Goal: Transaction & Acquisition: Book appointment/travel/reservation

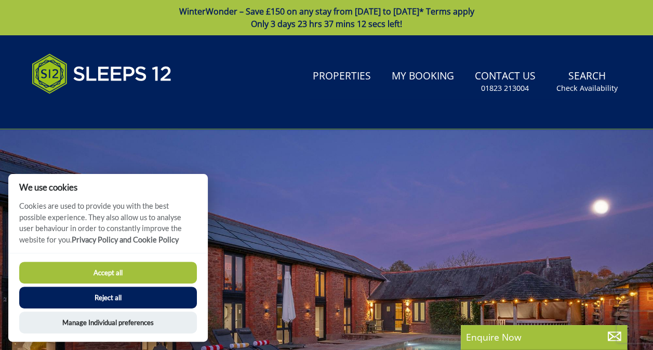
click at [114, 274] on button "Accept all" at bounding box center [108, 273] width 178 height 22
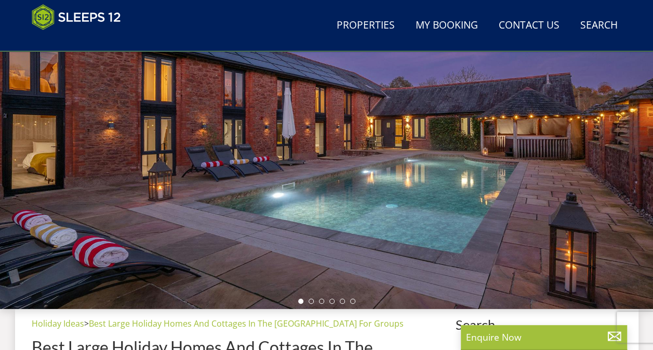
scroll to position [214, 0]
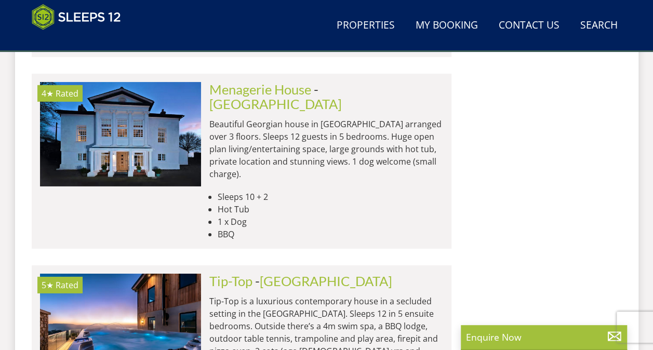
scroll to position [1534, 0]
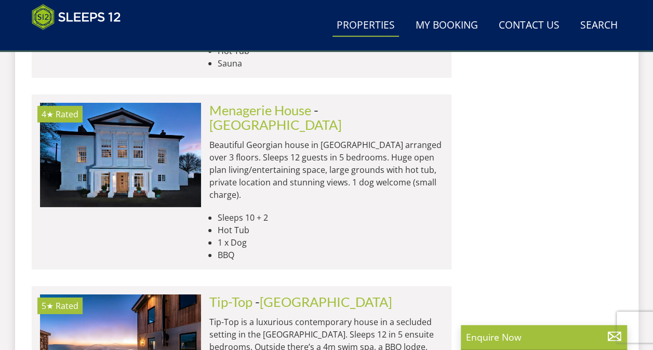
click at [364, 25] on link "Properties" at bounding box center [366, 25] width 67 height 23
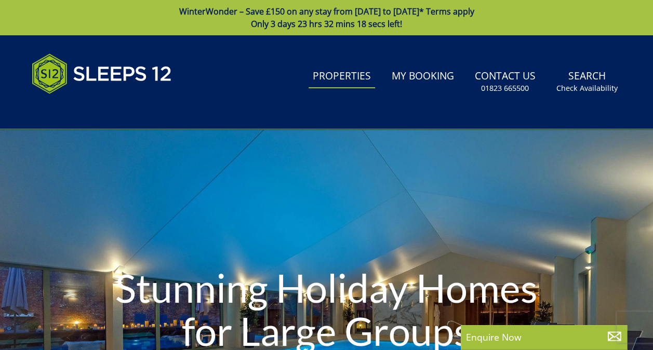
click at [341, 77] on link "Properties" at bounding box center [342, 76] width 67 height 23
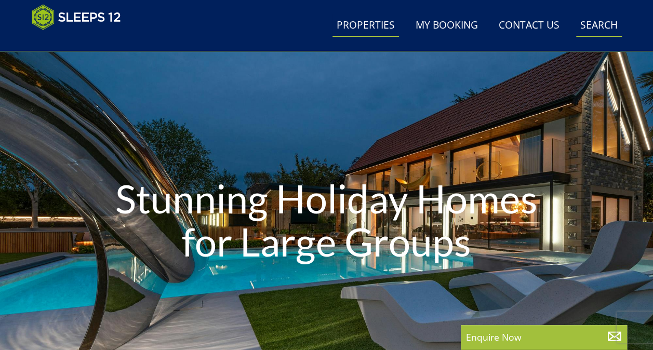
scroll to position [26, 0]
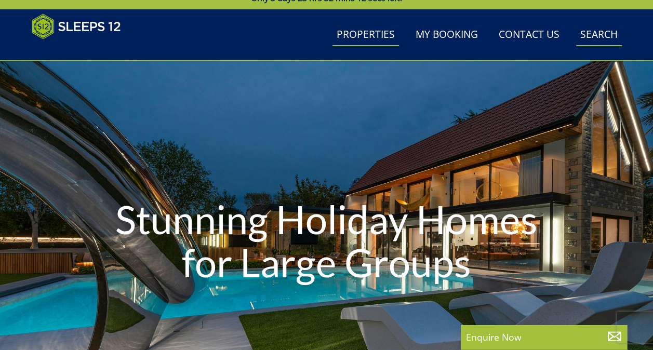
click at [606, 30] on link "Search Check Availability" at bounding box center [599, 34] width 46 height 23
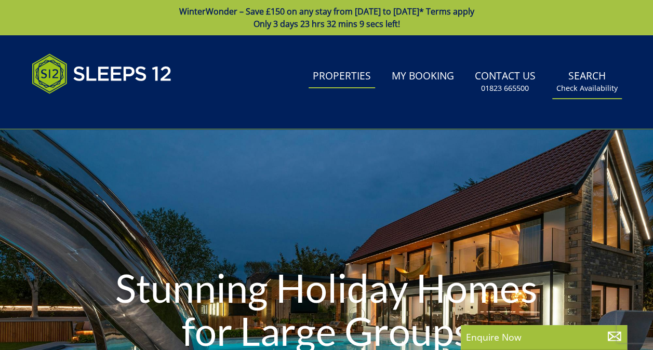
click at [594, 76] on link "Search Check Availability" at bounding box center [587, 82] width 70 height 34
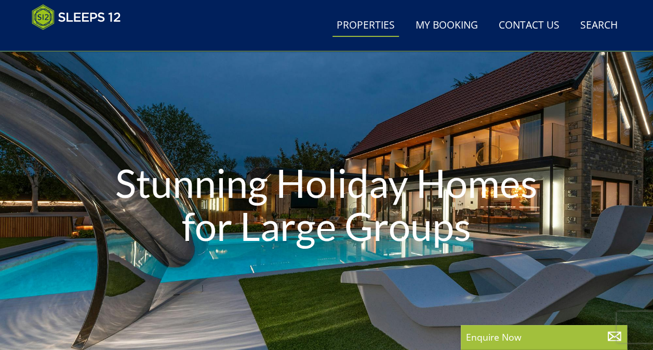
scroll to position [78, 0]
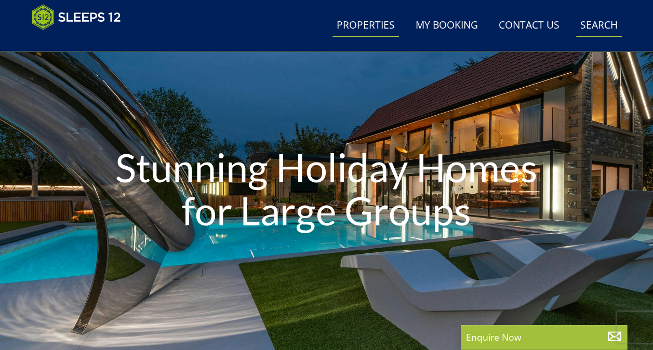
click at [597, 30] on link "Search Check Availability" at bounding box center [599, 25] width 46 height 23
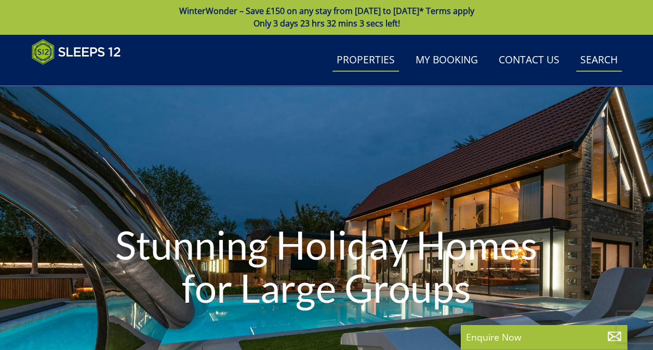
scroll to position [0, 0]
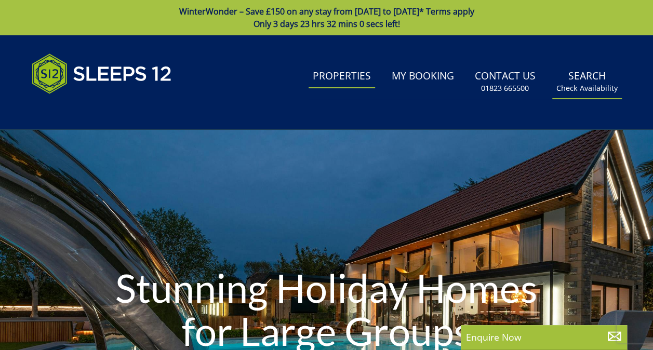
click at [586, 85] on small "Check Availability" at bounding box center [586, 88] width 61 height 10
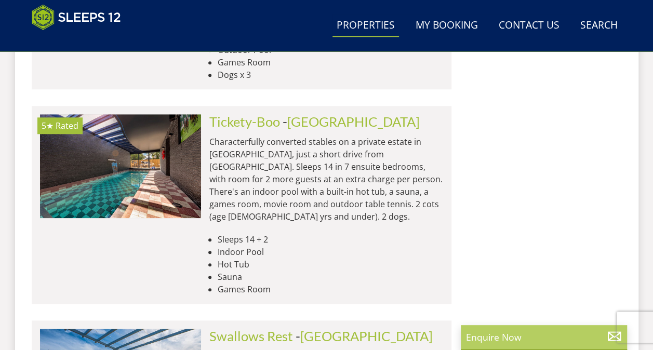
scroll to position [4328, 0]
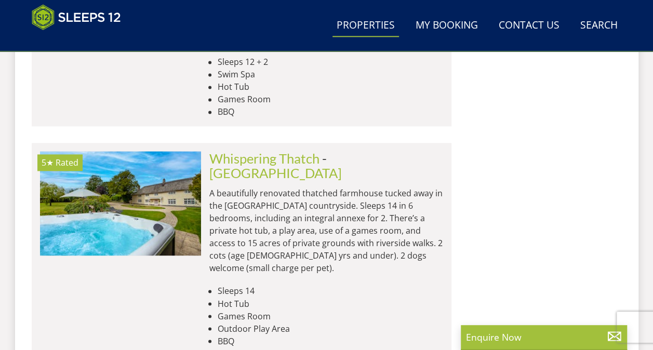
type input "Pinklet"
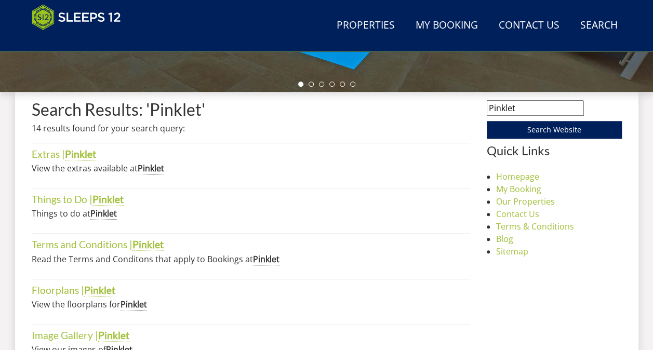
scroll to position [373, 0]
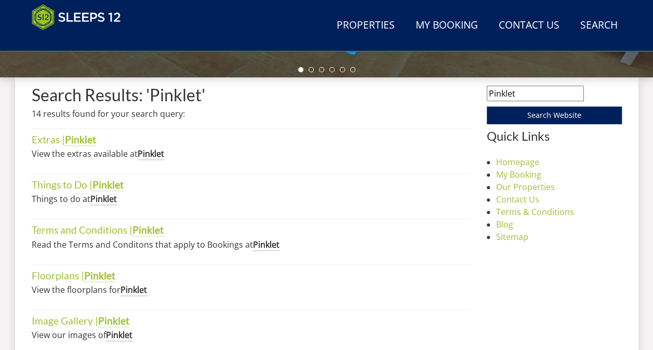
click at [148, 155] on strong "Pinklet" at bounding box center [151, 154] width 26 height 12
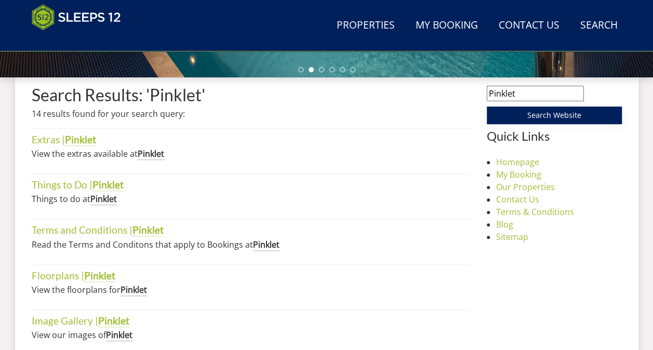
click at [520, 113] on input "Search Website" at bounding box center [554, 116] width 135 height 18
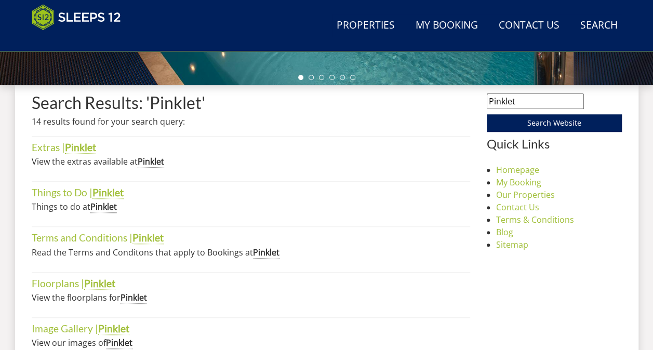
scroll to position [311, 0]
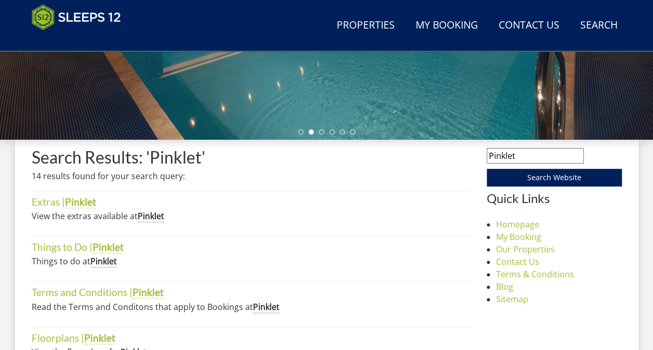
click at [101, 157] on h1 "Search Results: 'Pinklet'" at bounding box center [251, 157] width 439 height 18
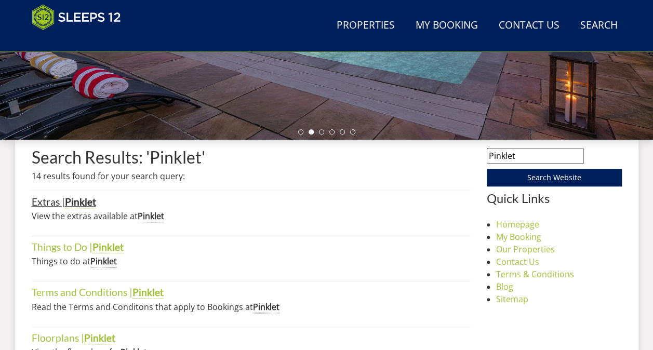
click at [57, 202] on link "Extras | Pinklet" at bounding box center [64, 202] width 64 height 12
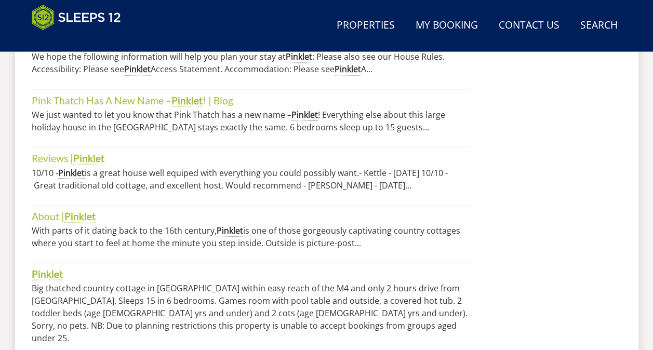
scroll to position [901, 0]
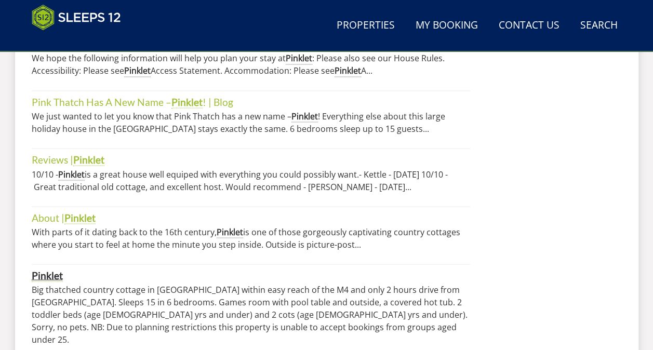
click at [51, 270] on strong "Pinklet" at bounding box center [47, 275] width 31 height 12
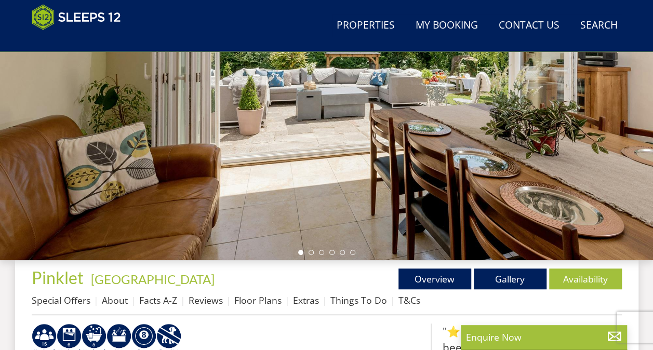
scroll to position [186, 0]
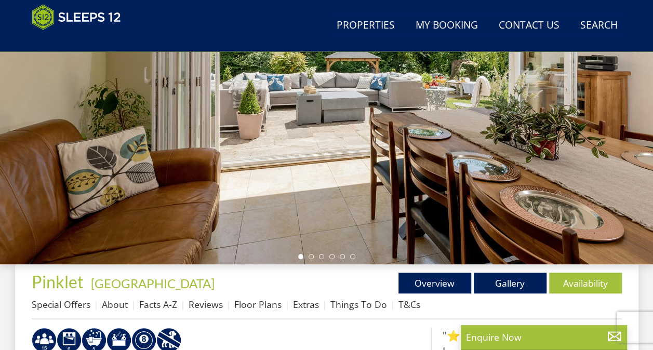
click at [345, 118] on div at bounding box center [326, 83] width 653 height 364
click at [606, 154] on div at bounding box center [326, 83] width 653 height 364
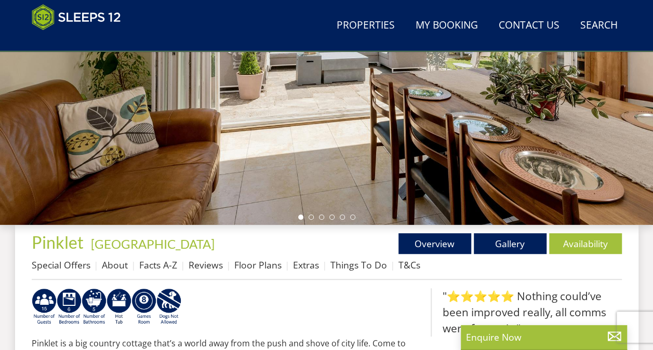
scroll to position [203, 0]
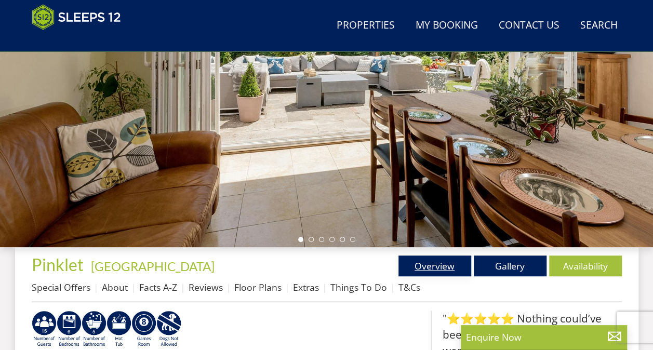
click at [435, 268] on link "Overview" at bounding box center [435, 266] width 73 height 21
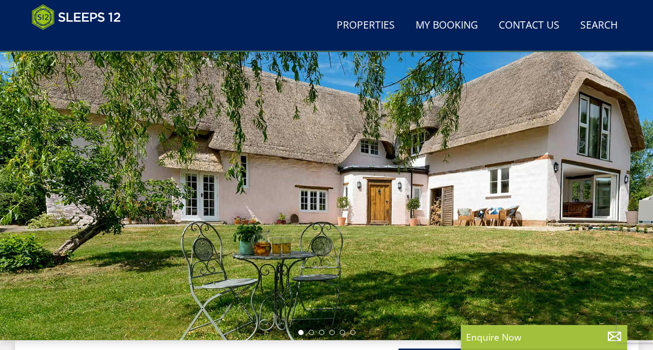
scroll to position [93, 0]
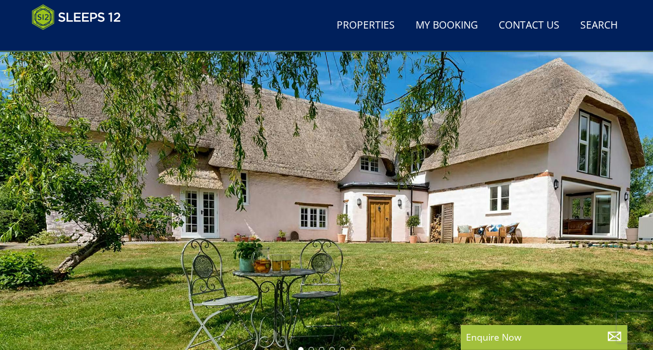
click at [606, 174] on div at bounding box center [326, 176] width 653 height 364
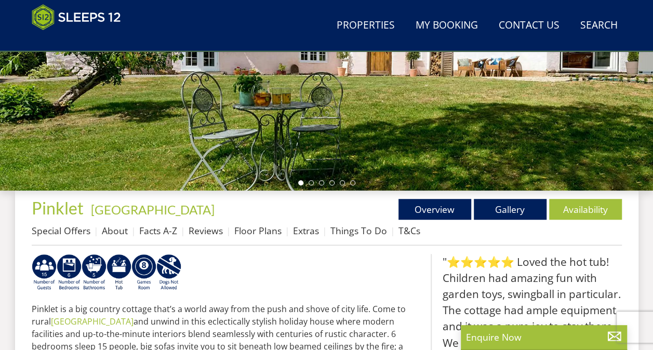
scroll to position [261, 0]
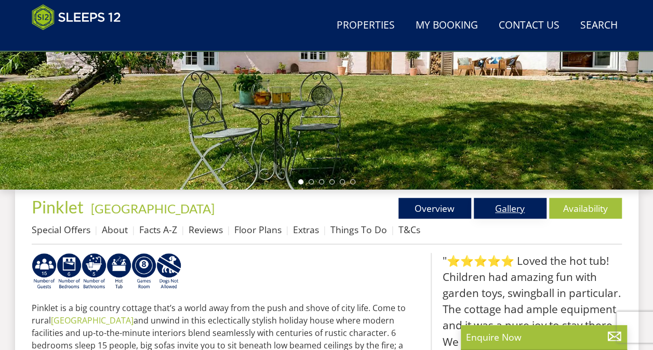
click at [520, 207] on link "Gallery" at bounding box center [510, 208] width 73 height 21
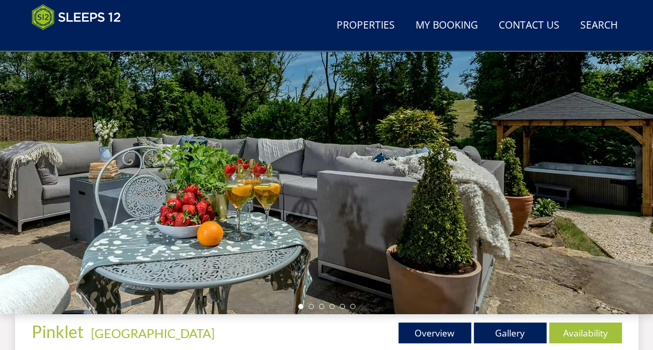
scroll to position [148, 0]
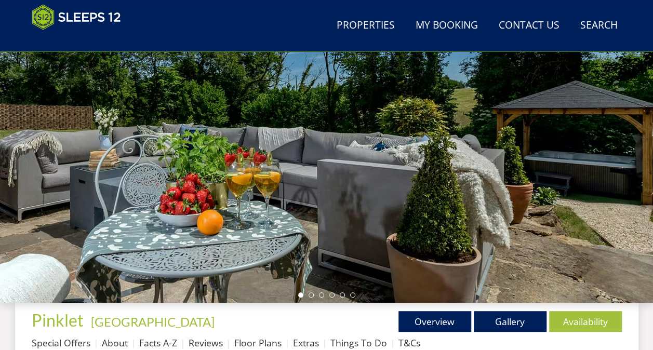
click at [590, 154] on div at bounding box center [326, 121] width 653 height 364
click at [530, 241] on div at bounding box center [326, 121] width 653 height 364
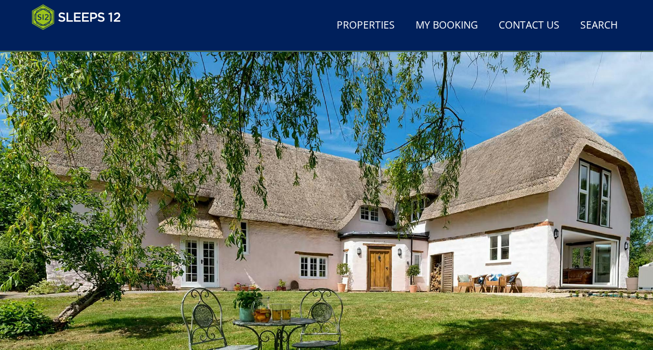
scroll to position [0, 0]
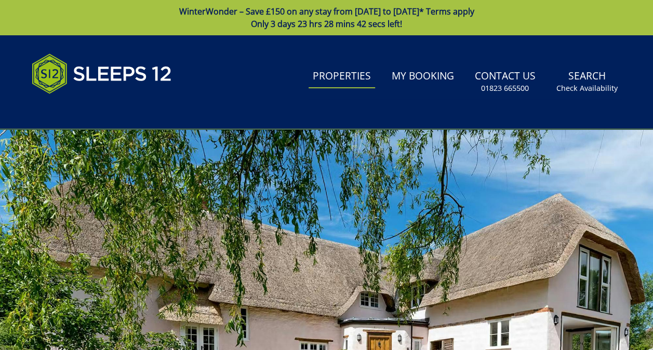
click at [347, 77] on link "Properties" at bounding box center [342, 76] width 67 height 23
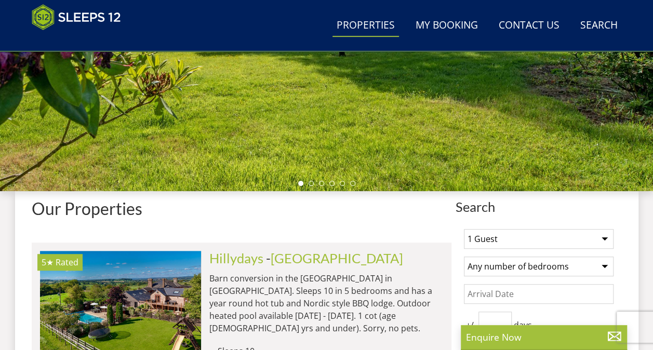
scroll to position [78, 0]
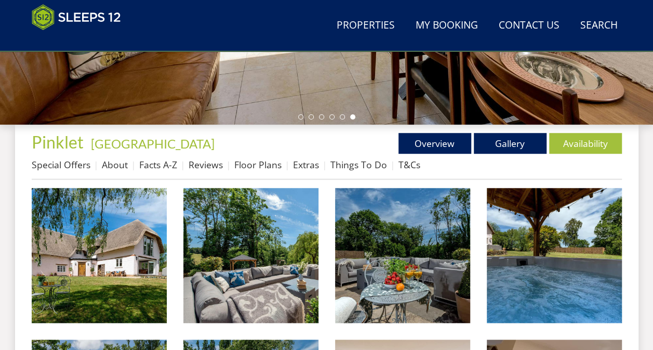
scroll to position [281, 0]
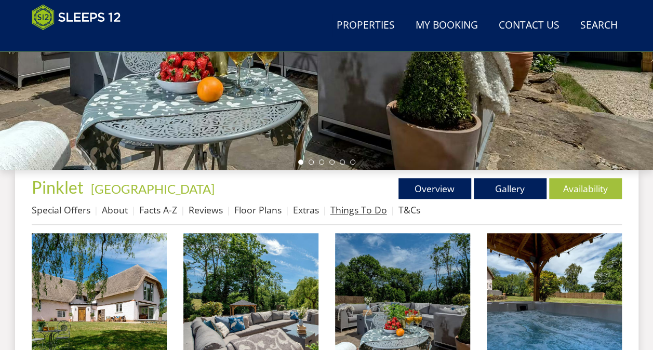
click at [351, 208] on link "Things To Do" at bounding box center [358, 210] width 57 height 12
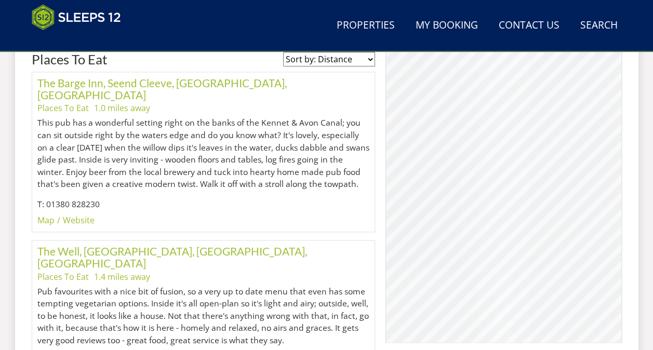
scroll to position [524, 0]
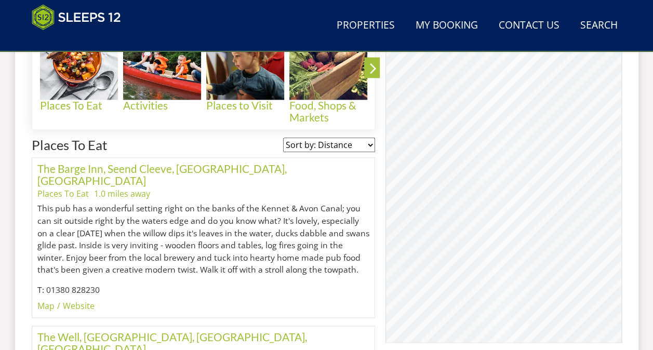
click at [591, 262] on div "© MapTiler © OpenStreetMap contributors" at bounding box center [504, 174] width 236 height 338
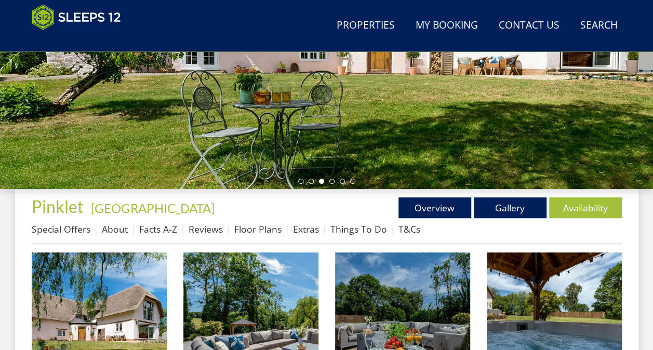
scroll to position [290, 0]
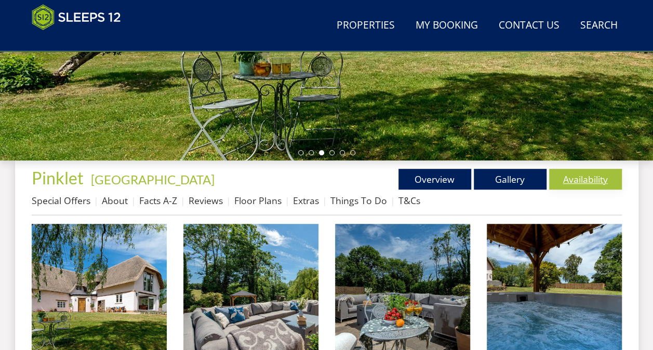
click at [580, 182] on link "Availability" at bounding box center [585, 179] width 73 height 21
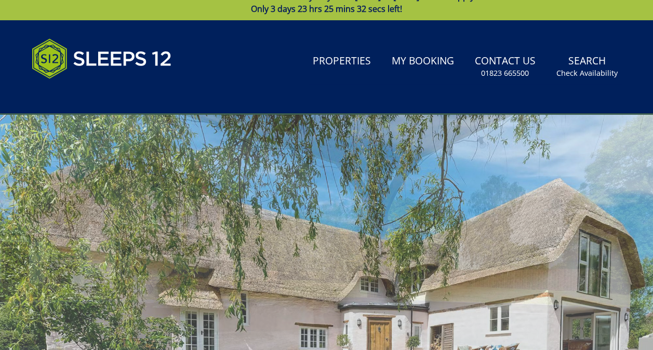
scroll to position [38, 0]
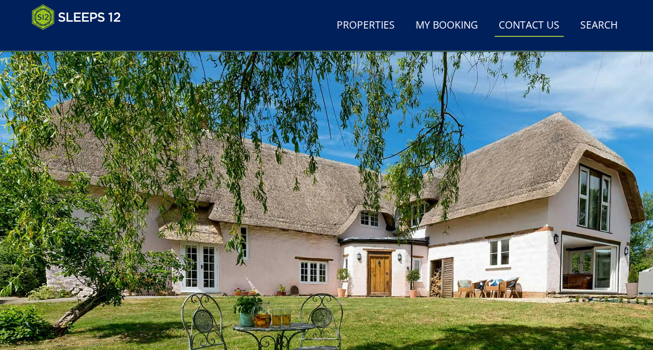
click at [520, 22] on link "Contact Us [PHONE_NUMBER]" at bounding box center [529, 25] width 69 height 23
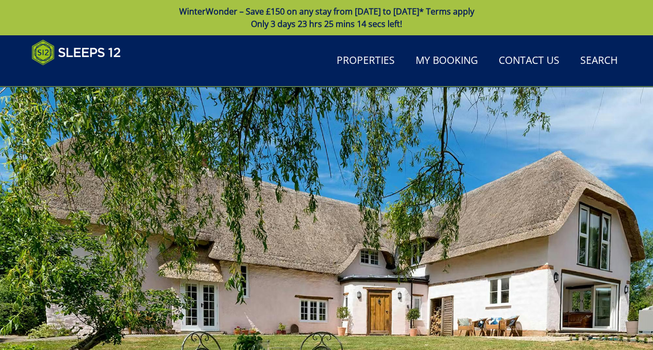
scroll to position [38, 0]
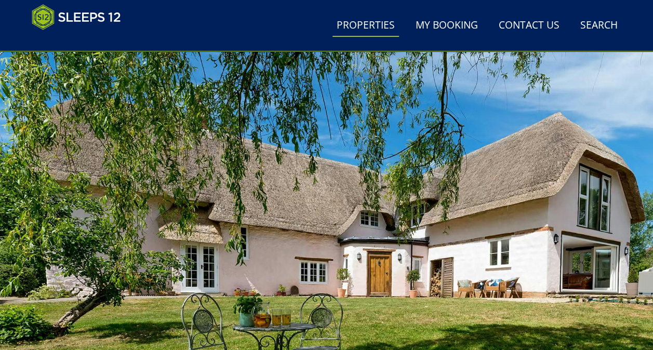
click at [363, 20] on link "Properties" at bounding box center [366, 25] width 67 height 23
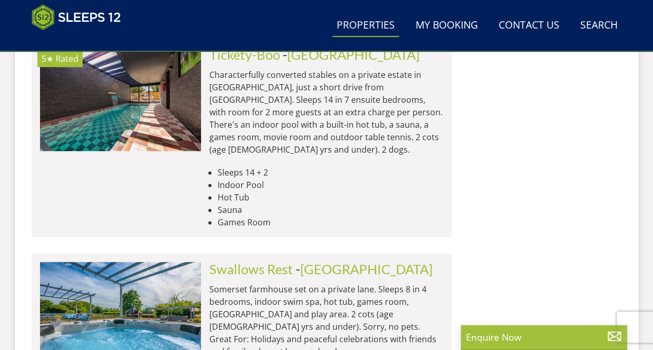
scroll to position [4421, 0]
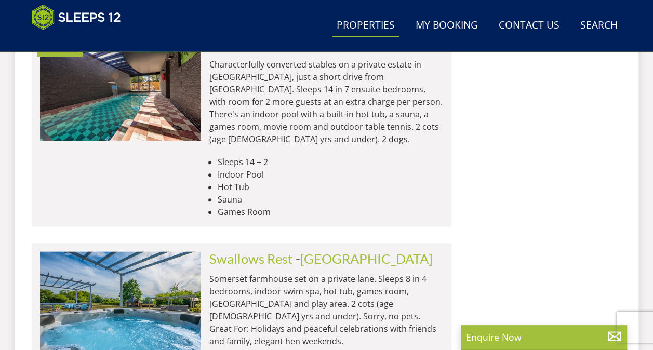
type input "Pinklet"
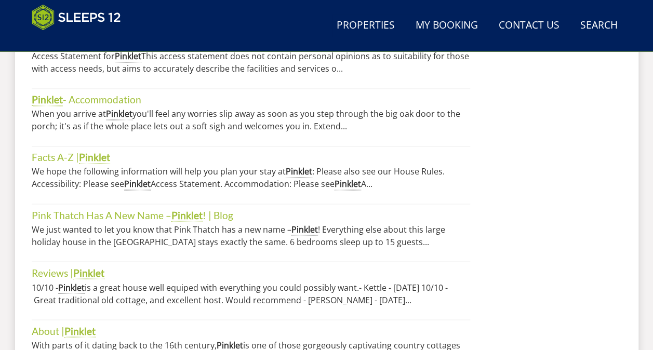
scroll to position [858, 0]
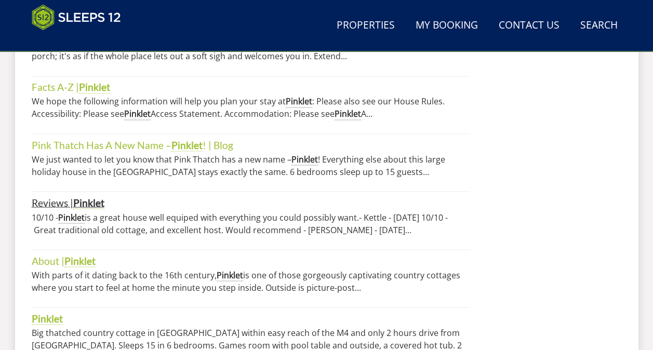
click at [87, 196] on strong "Pinklet" at bounding box center [88, 202] width 31 height 12
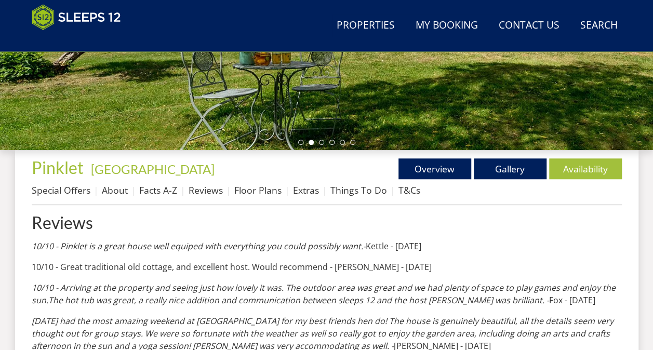
scroll to position [260, 0]
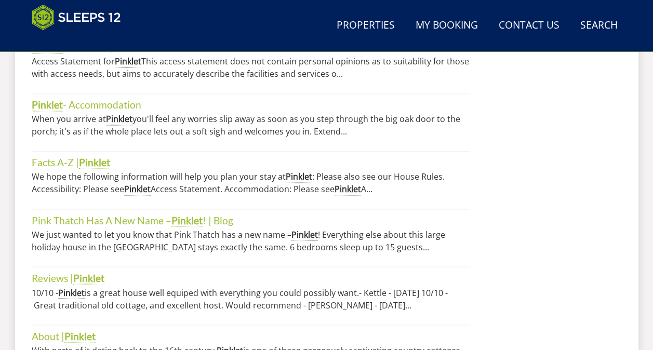
scroll to position [779, 0]
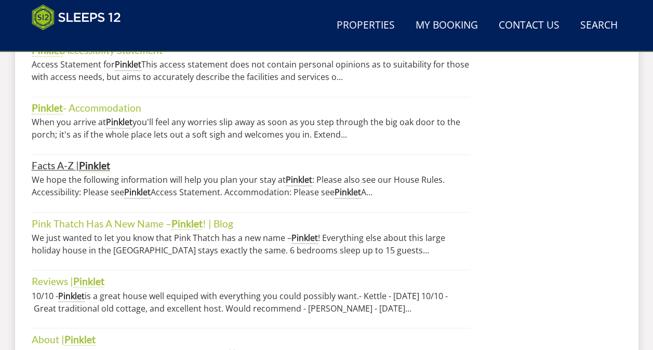
click at [85, 163] on strong "Pinklet" at bounding box center [94, 166] width 31 height 12
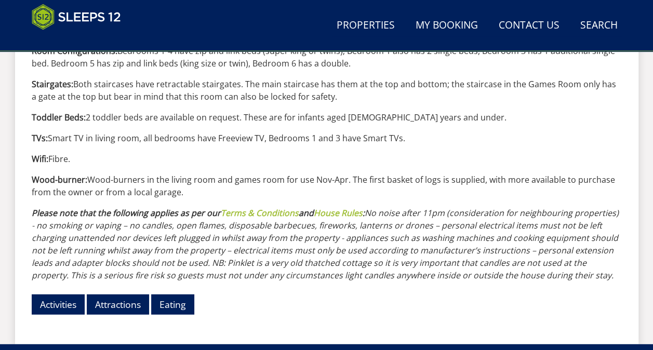
scroll to position [1238, 0]
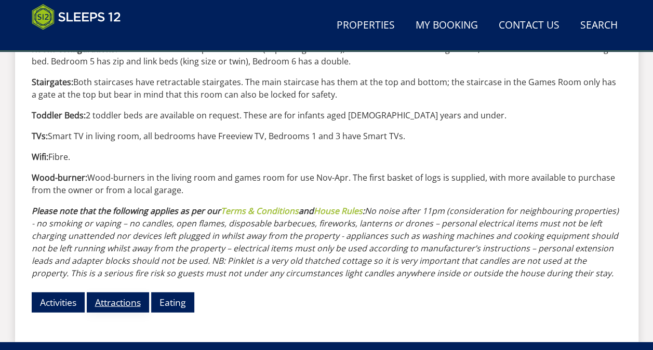
click at [108, 303] on link "Attractions" at bounding box center [118, 303] width 62 height 20
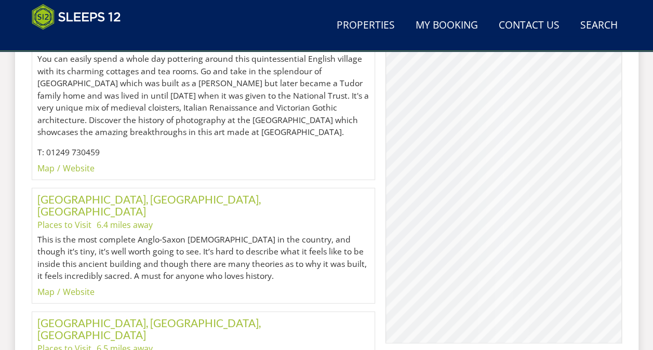
scroll to position [1209, 0]
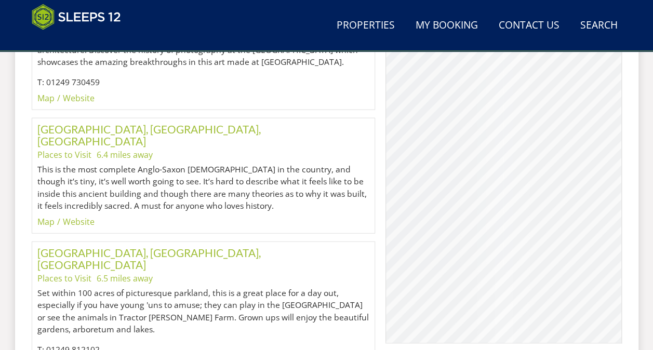
click at [514, 246] on div "© MapTiler © OpenStreetMap contributors" at bounding box center [504, 174] width 236 height 338
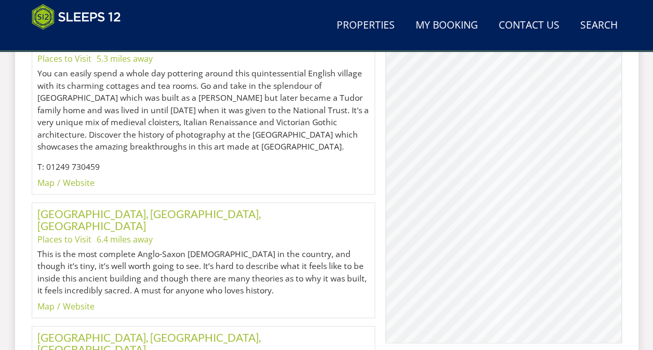
click at [536, 143] on div "© MapTiler © OpenStreetMap contributors" at bounding box center [504, 174] width 236 height 338
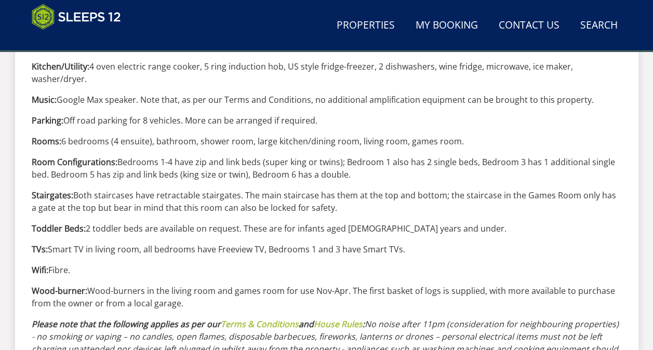
scroll to position [1238, 0]
